Goal: Task Accomplishment & Management: Use online tool/utility

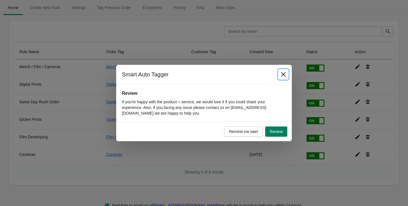
click at [284, 75] on icon "Close" at bounding box center [284, 75] width 6 height 6
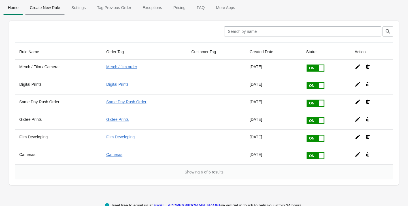
click at [49, 8] on span "Create New Rule" at bounding box center [44, 8] width 39 height 10
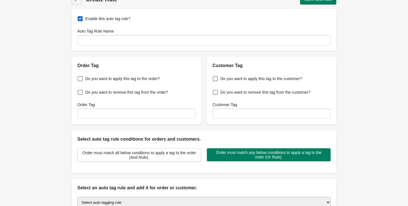
scroll to position [11, 0]
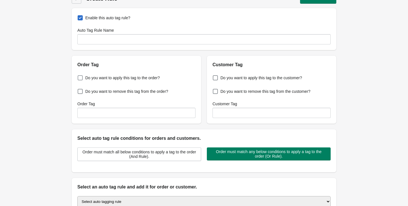
click at [78, 77] on span at bounding box center [80, 77] width 5 height 5
click at [79, 77] on input "Do you want to apply this tag to the order?" at bounding box center [79, 76] width 0 height 0
click at [81, 79] on span at bounding box center [80, 77] width 5 height 5
click at [79, 77] on input "Do you want to apply this tag to the order?" at bounding box center [79, 76] width 0 height 0
checkbox input "false"
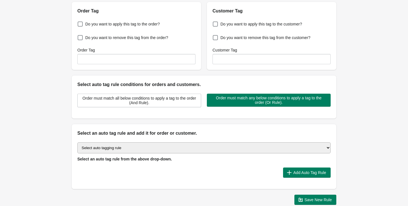
scroll to position [87, 0]
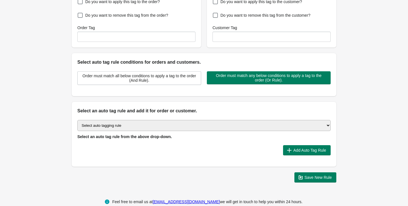
click at [152, 130] on select "Select auto tagging rule Tag by order amount Tag based on the order count (Volu…" at bounding box center [203, 125] width 253 height 11
click at [131, 124] on select "Select auto tagging rule Tag by order amount Tag based on the order count (Volu…" at bounding box center [203, 125] width 253 height 11
click at [121, 126] on select "Select auto tagging rule Tag by order amount Tag based on the order count (Volu…" at bounding box center [203, 125] width 253 height 11
click at [124, 126] on select "Select auto tagging rule Tag by order amount Tag based on the order count (Volu…" at bounding box center [203, 125] width 253 height 11
click at [102, 127] on select "Select auto tagging rule Tag by order amount Tag based on the order count (Volu…" at bounding box center [203, 125] width 253 height 11
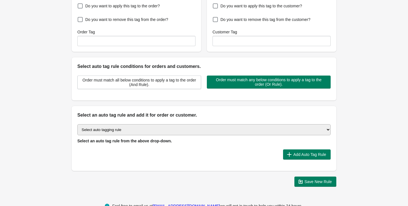
scroll to position [79, 0]
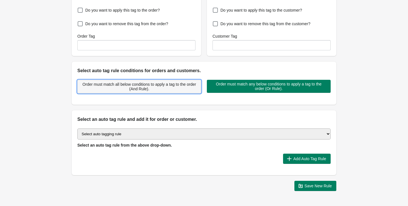
click at [118, 88] on span "Order must match all below conditions to apply a tag to the order (And Rule)." at bounding box center [139, 86] width 114 height 9
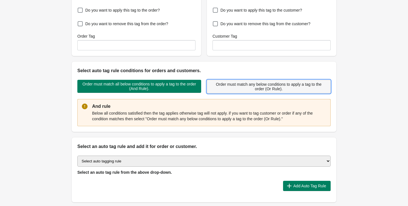
click at [237, 83] on span "Order must match any below conditions to apply a tag to the order (Or Rule)." at bounding box center [269, 86] width 114 height 9
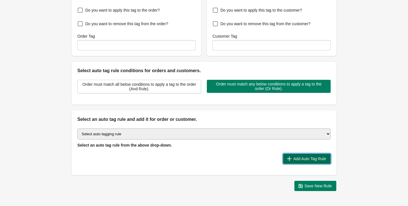
click at [302, 158] on span "Add Auto Tag Rule" at bounding box center [309, 159] width 33 height 5
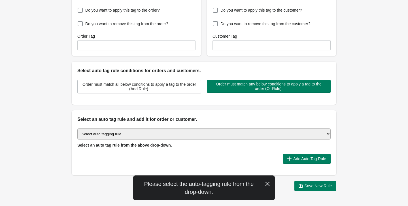
click at [146, 132] on select "Select auto tagging rule Tag by order amount Tag based on the order count (Volu…" at bounding box center [203, 134] width 253 height 11
